Goal: Task Accomplishment & Management: Manage account settings

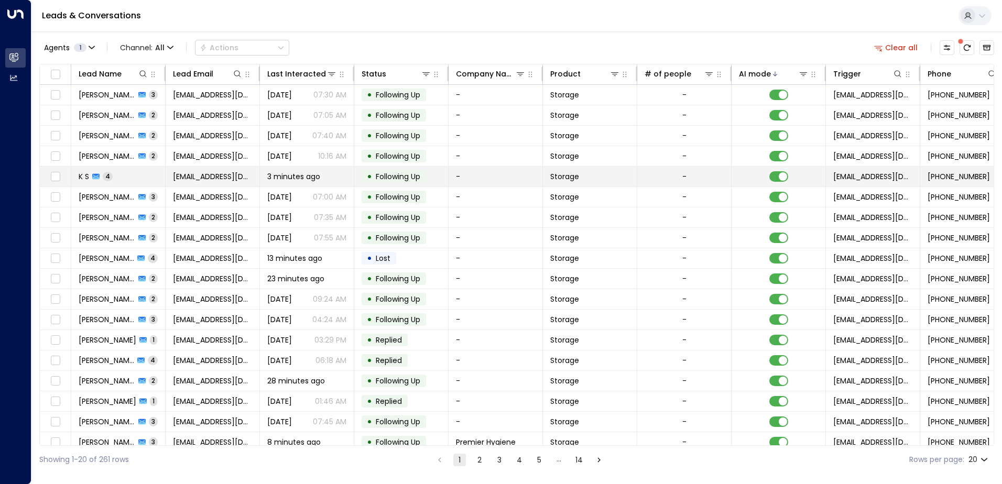
click at [222, 175] on span "[EMAIL_ADDRESS][DOMAIN_NAME]" at bounding box center [212, 176] width 79 height 10
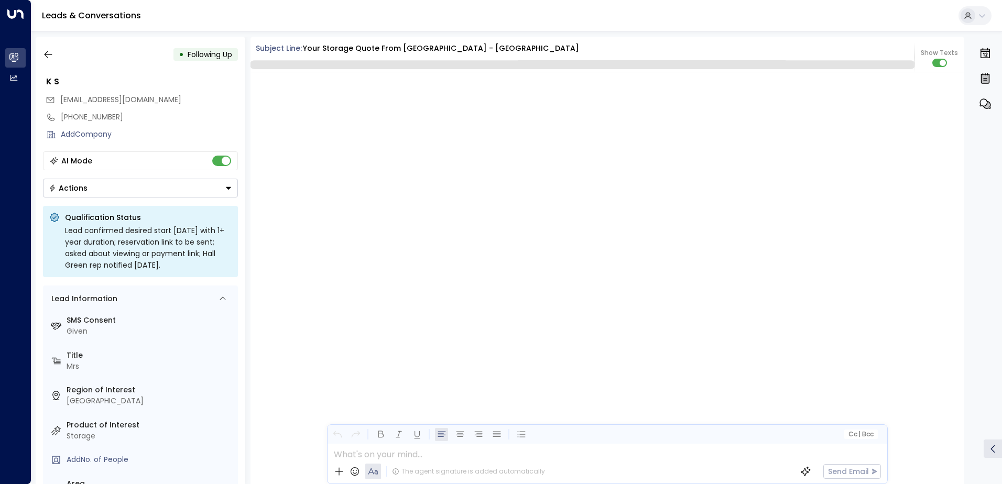
scroll to position [1593, 0]
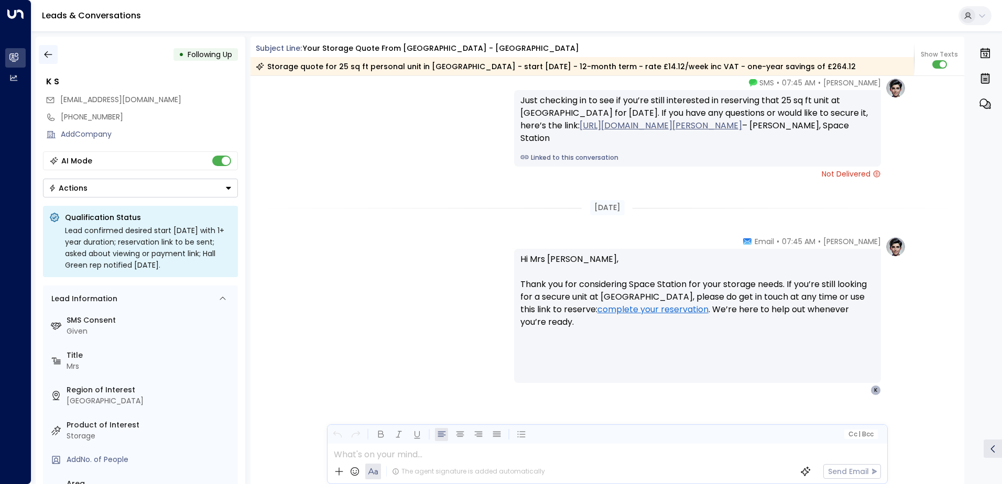
click at [48, 50] on icon "button" at bounding box center [48, 54] width 10 height 10
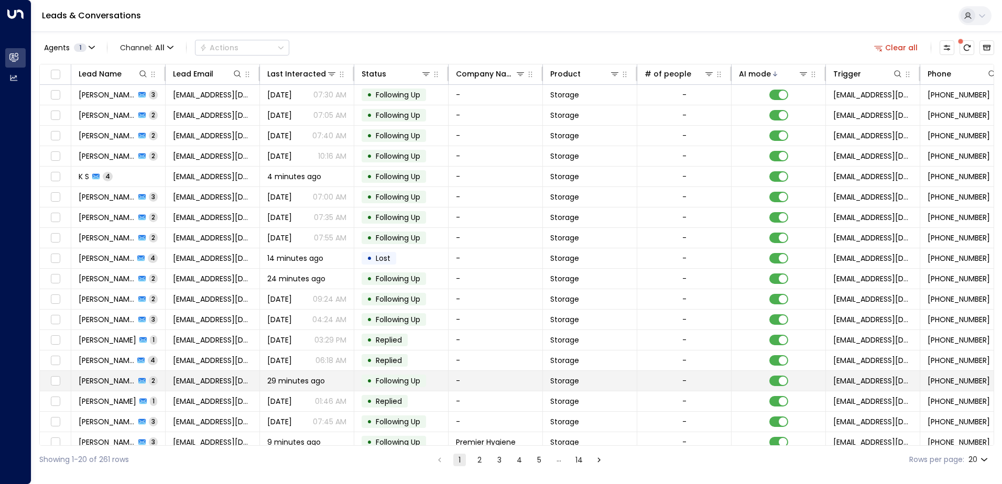
click at [399, 381] on span "Following Up" at bounding box center [398, 381] width 45 height 10
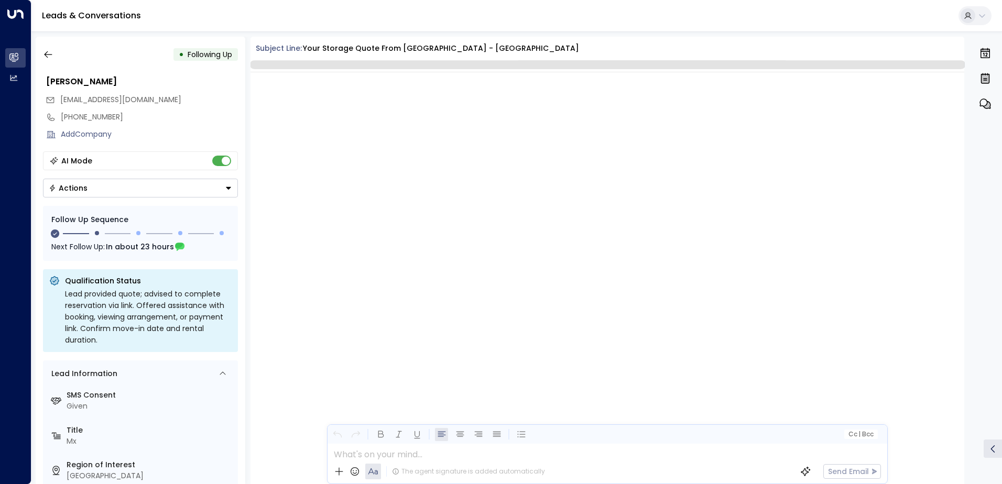
scroll to position [815, 0]
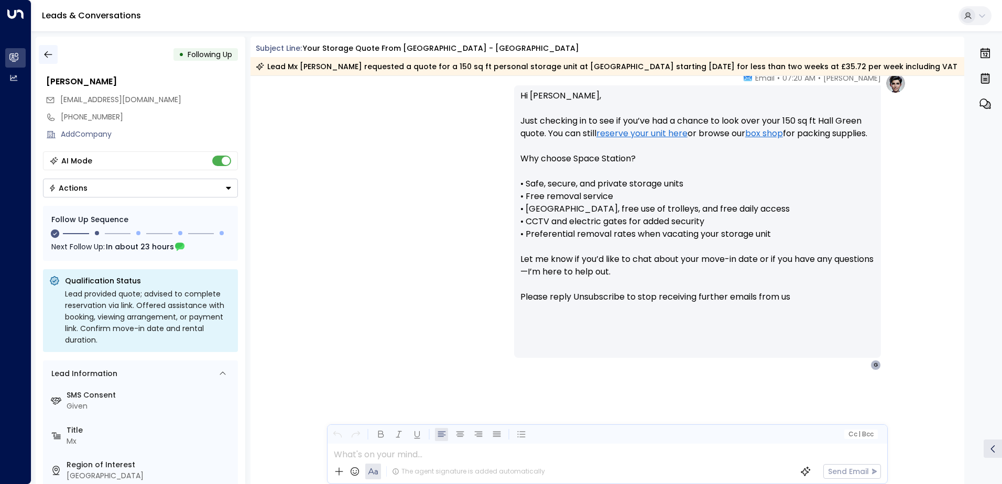
click at [45, 50] on icon "button" at bounding box center [48, 54] width 10 height 10
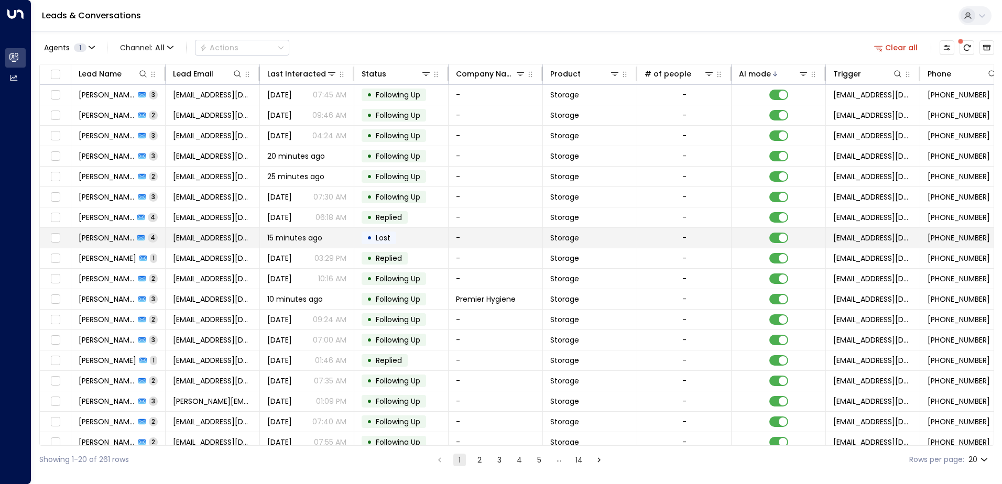
click at [467, 234] on td "-" at bounding box center [496, 238] width 94 height 20
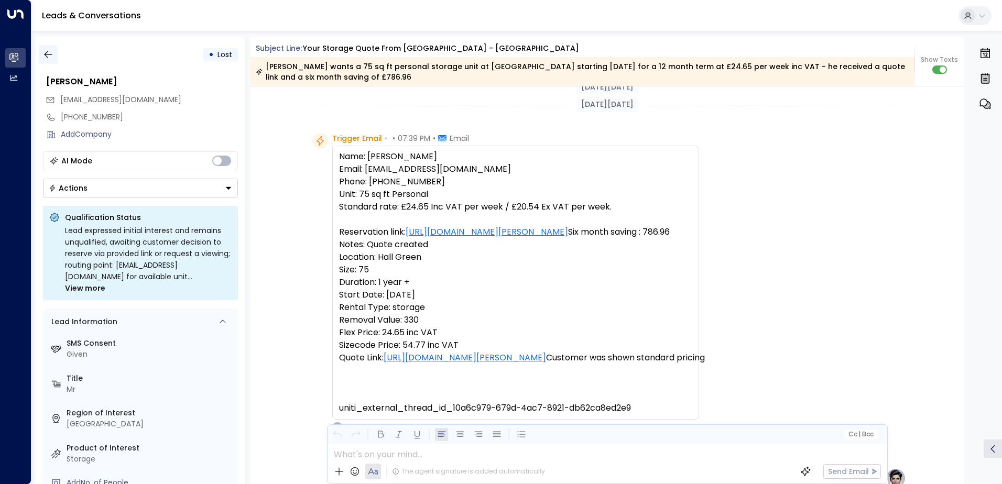
click at [49, 53] on icon "button" at bounding box center [48, 54] width 10 height 10
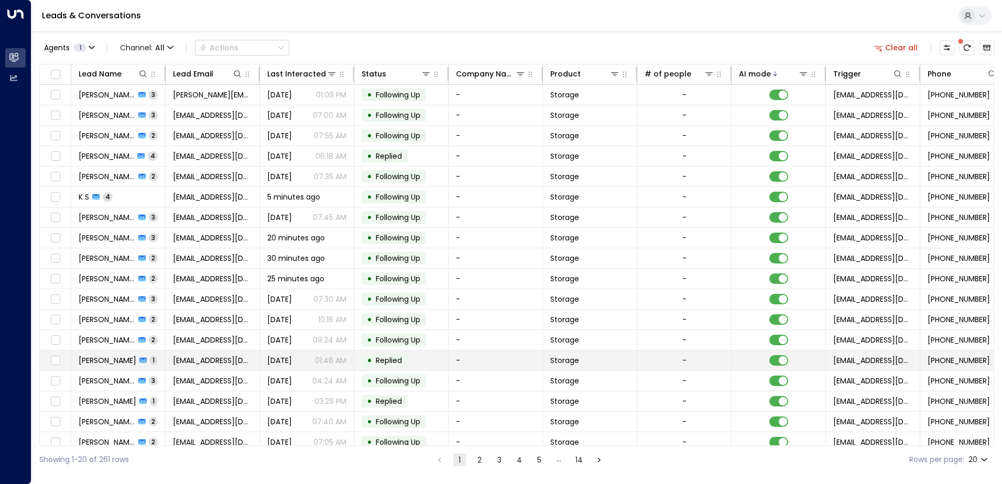
click at [437, 363] on td "• Replied" at bounding box center [401, 361] width 94 height 20
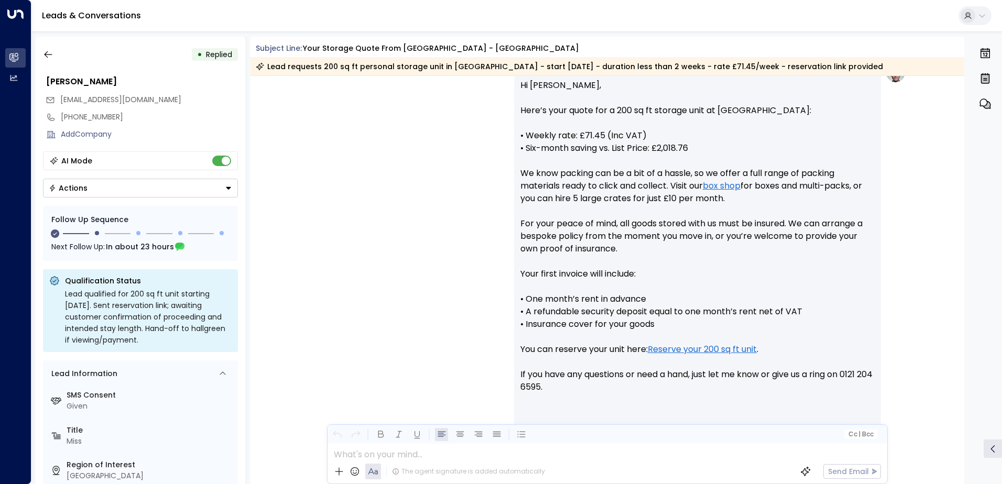
scroll to position [290, 0]
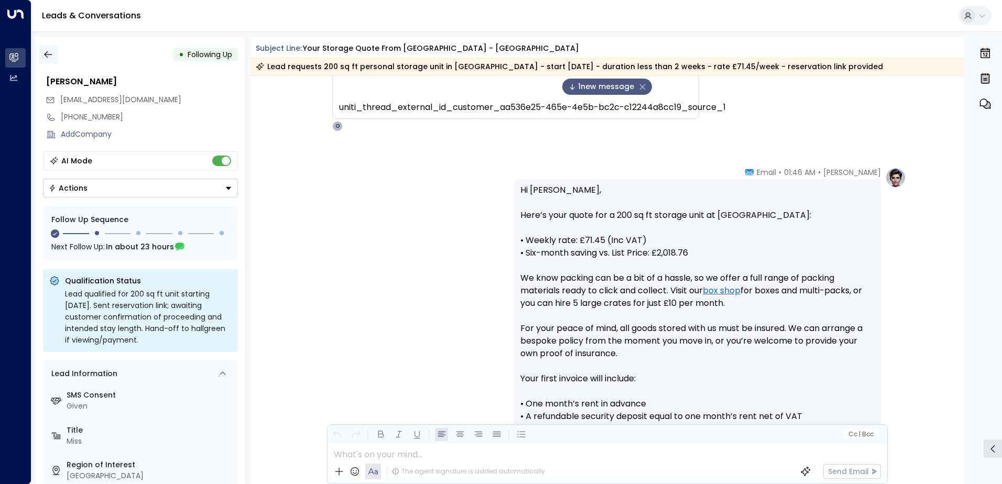
click at [46, 60] on button "button" at bounding box center [48, 54] width 19 height 19
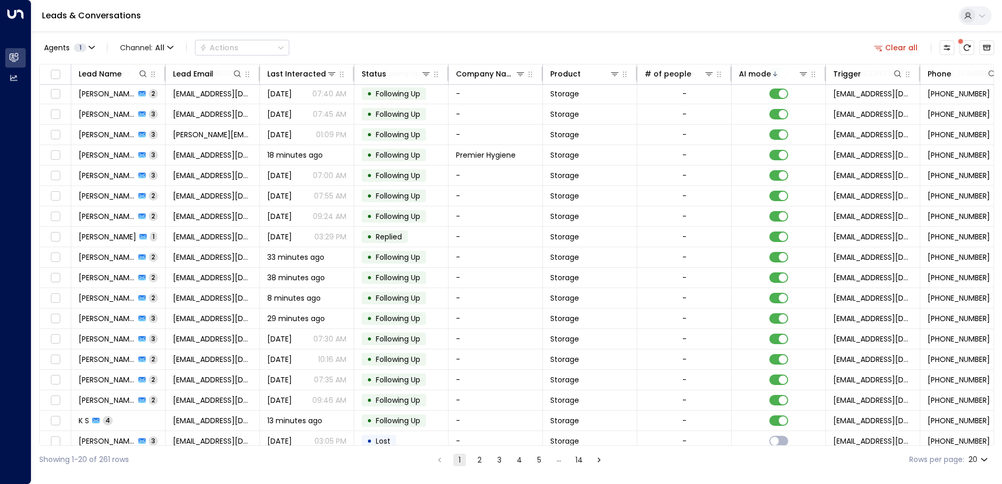
scroll to position [51, 0]
